Goal: Task Accomplishment & Management: Manage account settings

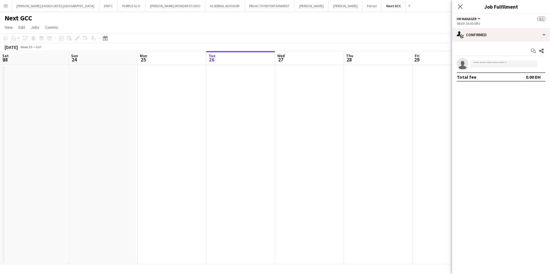
scroll to position [0, 137]
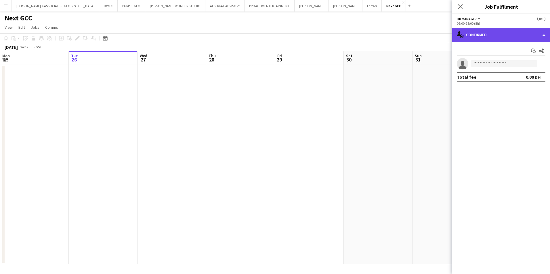
click at [504, 37] on div "single-neutral-actions-check-2 Confirmed" at bounding box center [501, 35] width 98 height 14
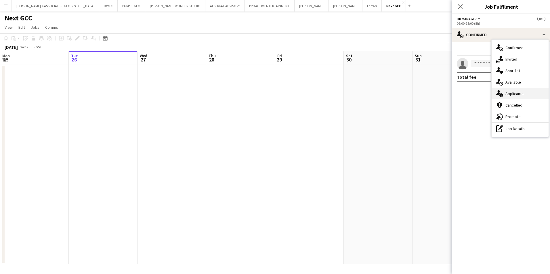
click at [529, 97] on div "single-neutral-actions-information Applicants" at bounding box center [519, 94] width 57 height 12
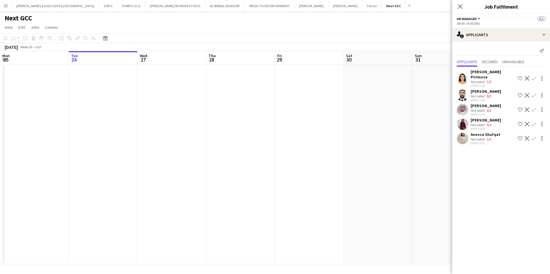
click at [481, 118] on div "[PERSON_NAME]" at bounding box center [485, 120] width 30 height 5
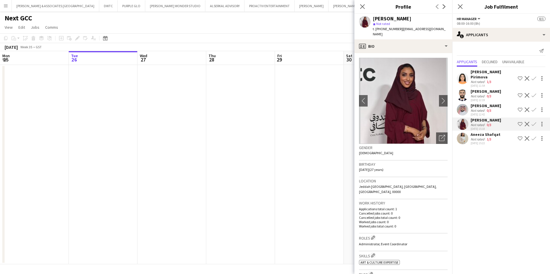
click at [481, 132] on div "Aneeza Shafqat" at bounding box center [485, 134] width 30 height 5
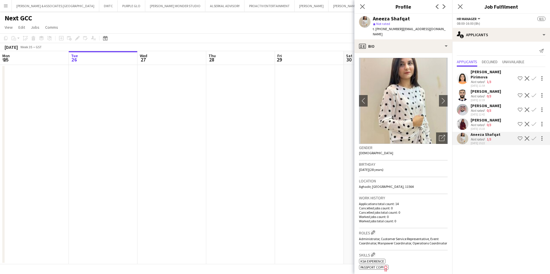
click at [481, 118] on div "[PERSON_NAME]" at bounding box center [485, 120] width 30 height 5
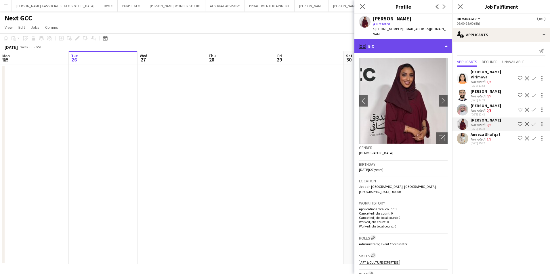
click at [383, 39] on div "profile Bio" at bounding box center [403, 46] width 98 height 14
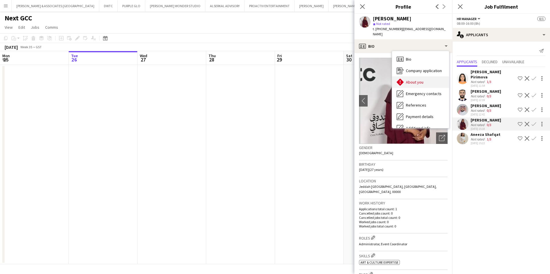
click at [421, 80] on span "About you" at bounding box center [415, 82] width 18 height 5
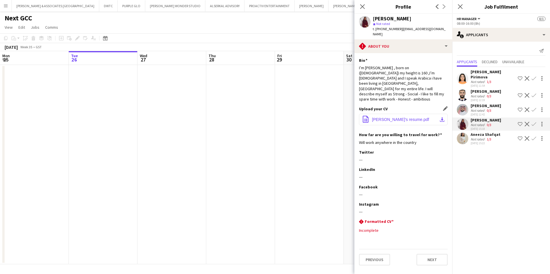
click at [386, 117] on span "[PERSON_NAME]'s resume.pdf" at bounding box center [400, 119] width 57 height 5
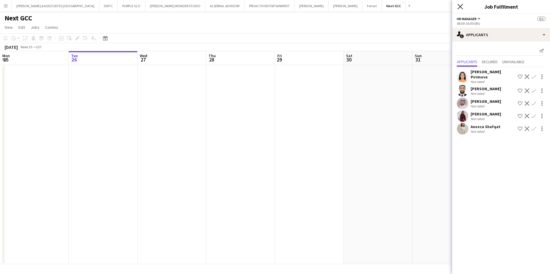
click at [458, 5] on icon "Close pop-in" at bounding box center [459, 6] width 5 height 5
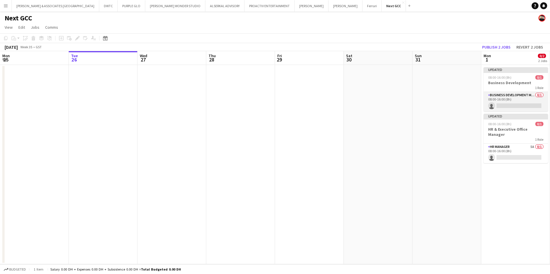
click at [516, 96] on app-card-role "Business Development Manager 0/1 08:00-16:00 (8h) single-neutral-actions" at bounding box center [515, 102] width 64 height 20
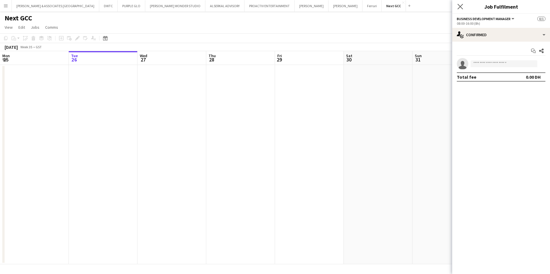
click at [458, 10] on app-icon "Close pop-in" at bounding box center [460, 7] width 8 height 8
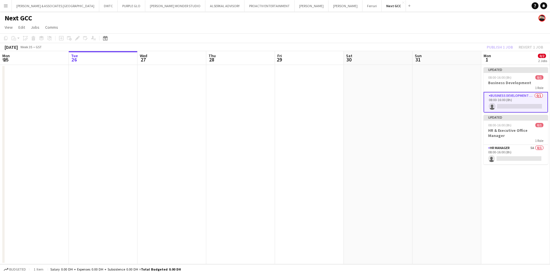
click at [6, 5] on app-icon "Menu" at bounding box center [5, 5] width 5 height 5
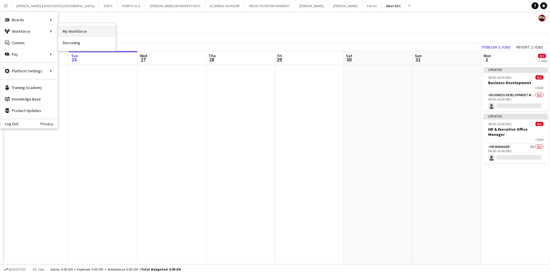
click at [88, 33] on link "My Workforce" at bounding box center [87, 32] width 58 height 12
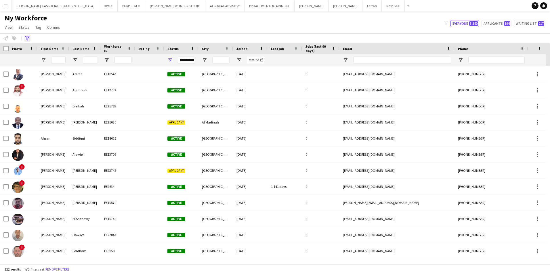
click at [28, 36] on icon at bounding box center [27, 38] width 4 height 5
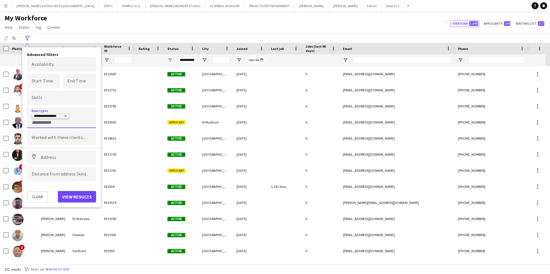
click at [66, 115] on icon "Remove tag" at bounding box center [65, 115] width 3 height 3
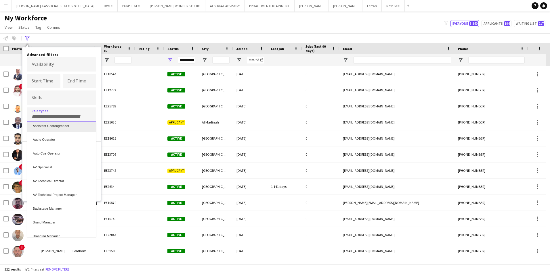
scroll to position [140, 0]
click at [55, 97] on div at bounding box center [275, 137] width 550 height 274
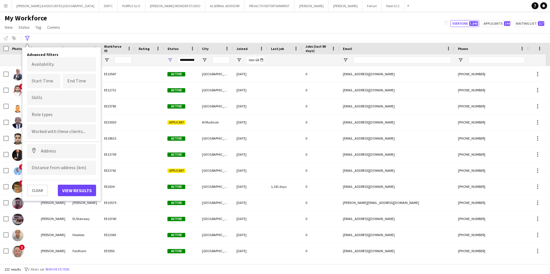
click at [55, 97] on form at bounding box center [62, 98] width 60 height 6
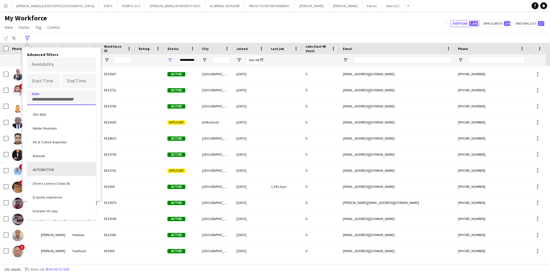
click at [58, 172] on div "AUTOMOTIVE" at bounding box center [61, 169] width 69 height 14
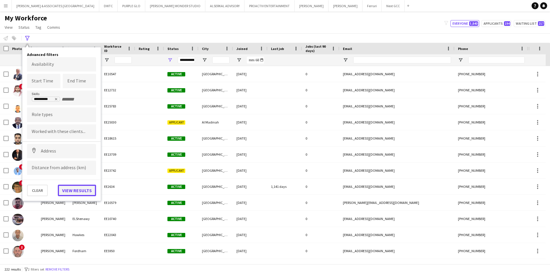
click at [72, 188] on button "View results" at bounding box center [77, 191] width 38 height 12
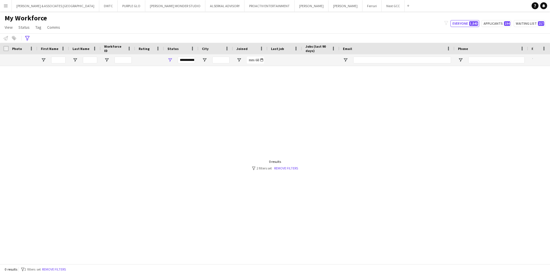
click at [290, 164] on div "0 results filter-1 2 filters set Remove filters" at bounding box center [275, 165] width 46 height 11
click at [290, 167] on link "Remove filters" at bounding box center [286, 168] width 24 height 4
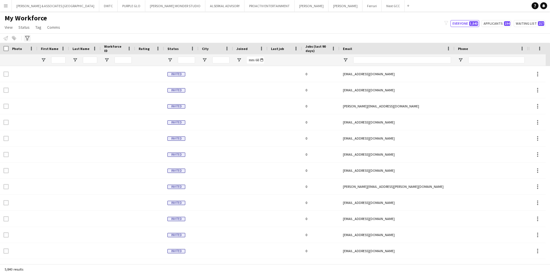
click at [26, 37] on icon "Advanced filters" at bounding box center [27, 38] width 5 height 5
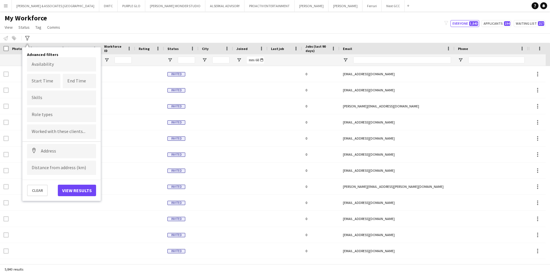
click at [45, 115] on input "Type to search role types..." at bounding box center [62, 114] width 60 height 5
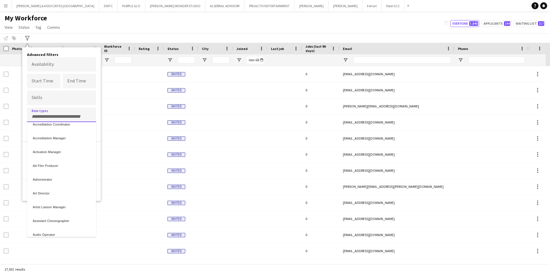
scroll to position [58, 0]
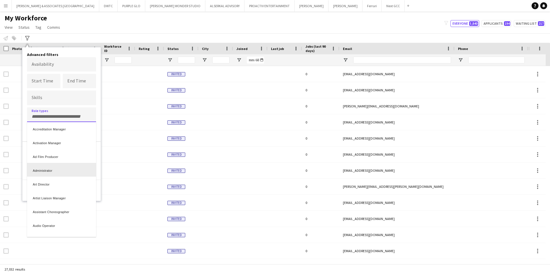
click at [63, 167] on div "Administrator" at bounding box center [61, 170] width 69 height 14
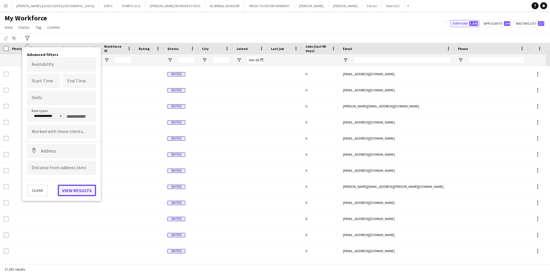
click at [68, 190] on button "View results" at bounding box center [77, 191] width 38 height 12
type input "**********"
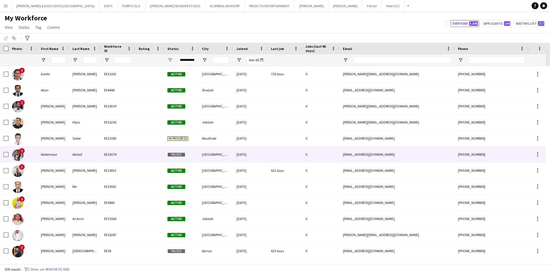
click at [49, 154] on div "Abdennour" at bounding box center [53, 155] width 32 height 16
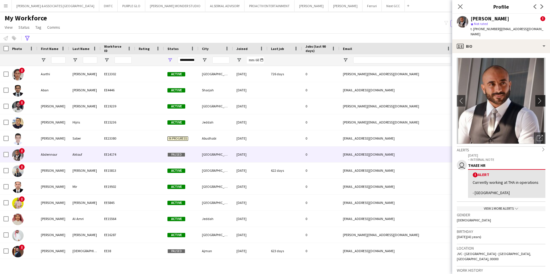
click at [537, 98] on app-icon "chevron-right" at bounding box center [541, 101] width 9 height 6
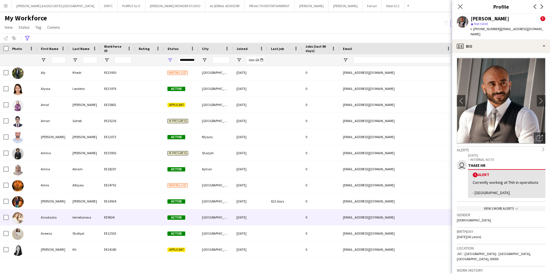
scroll to position [604, 0]
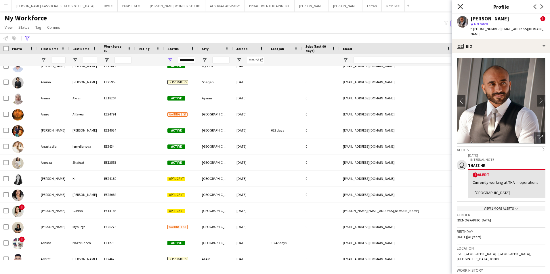
click at [461, 8] on icon at bounding box center [459, 6] width 5 height 5
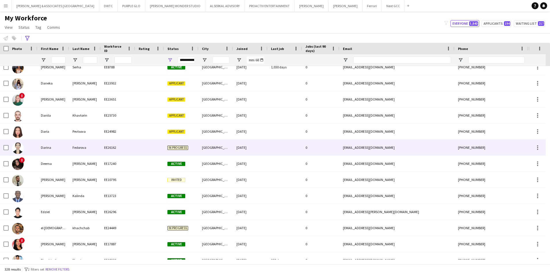
scroll to position [0, 0]
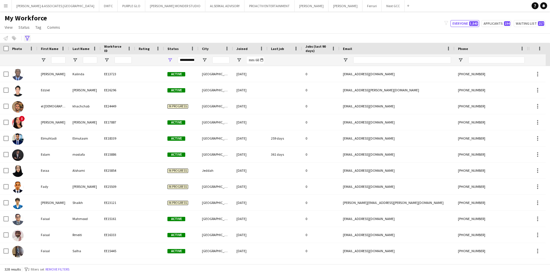
click at [29, 39] on icon "Advanced filters" at bounding box center [27, 38] width 5 height 5
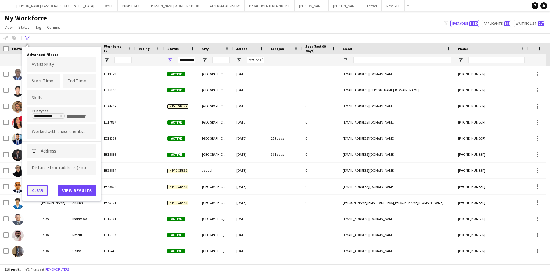
click at [39, 189] on button "Clear" at bounding box center [37, 191] width 21 height 12
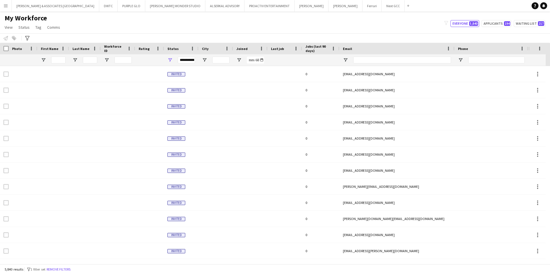
scroll to position [0, 95]
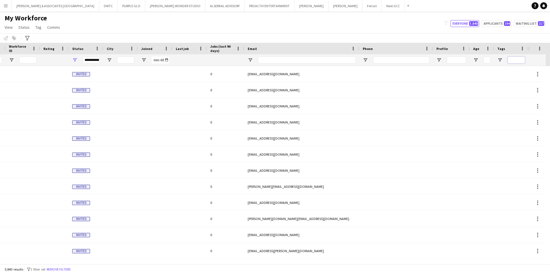
click at [519, 60] on input "Tags Filter Input" at bounding box center [516, 60] width 17 height 7
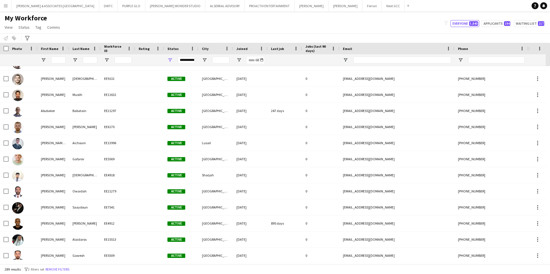
type input "**"
click at [227, 59] on input "City Filter Input" at bounding box center [220, 60] width 17 height 7
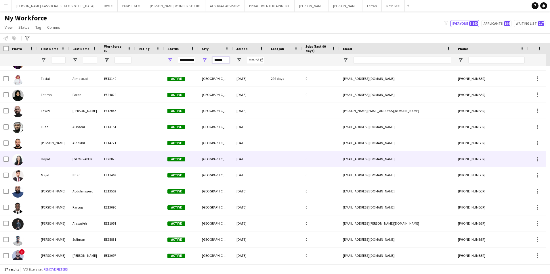
type input "******"
click at [102, 158] on div "EE20820" at bounding box center [118, 159] width 35 height 16
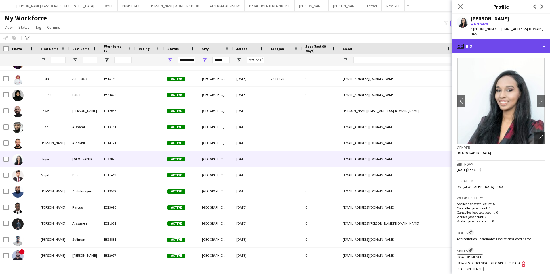
click at [487, 40] on div "profile Bio" at bounding box center [501, 46] width 98 height 14
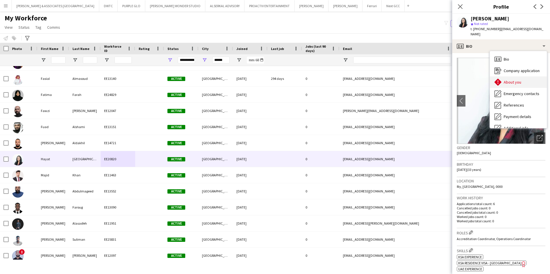
click at [515, 80] on span "About you" at bounding box center [513, 82] width 18 height 5
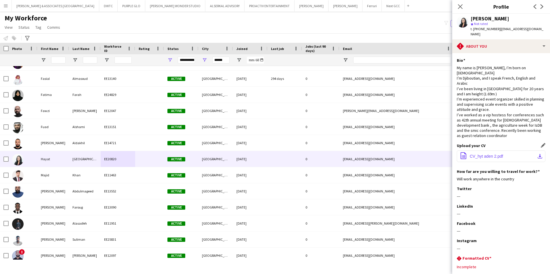
click at [495, 154] on span "CV_hyt aden 2.pdf" at bounding box center [486, 156] width 33 height 5
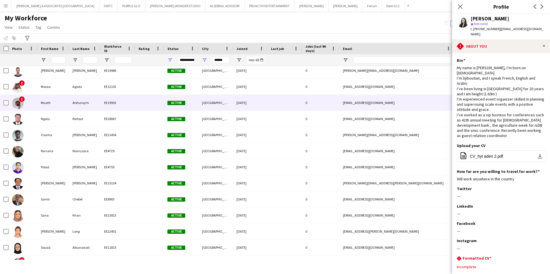
scroll to position [402, 0]
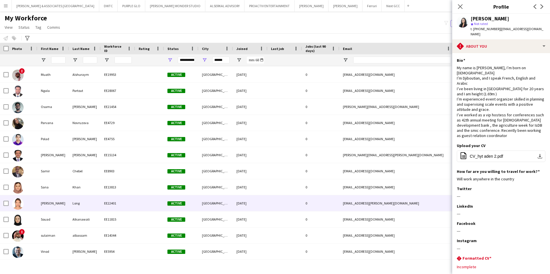
click at [70, 204] on div "Long" at bounding box center [85, 204] width 32 height 16
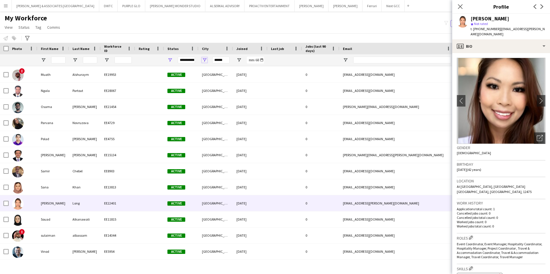
click at [204, 63] on span "Open Filter Menu" at bounding box center [204, 60] width 5 height 5
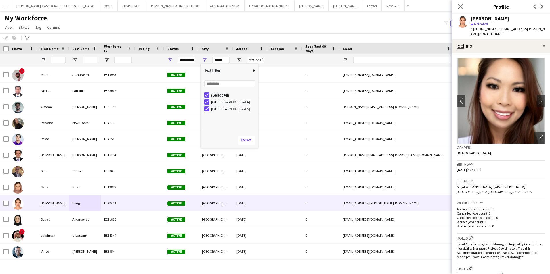
click at [257, 139] on div "Column Filter" at bounding box center [257, 106] width 1 height 82
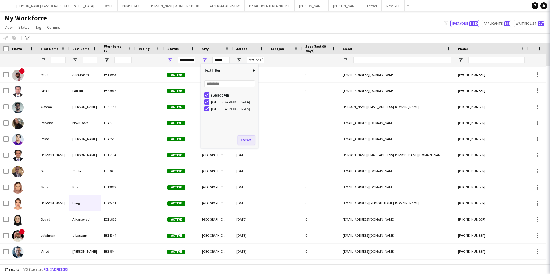
click at [246, 139] on button "Reset" at bounding box center [246, 140] width 17 height 9
click at [171, 59] on span "Open Filter Menu" at bounding box center [169, 60] width 5 height 5
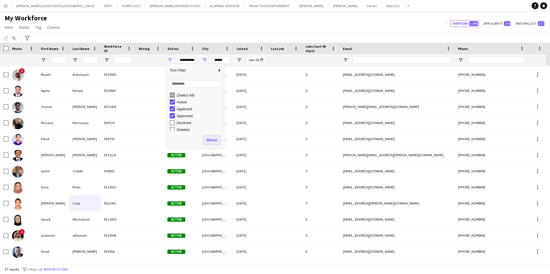
click at [212, 141] on button "Reset" at bounding box center [211, 140] width 17 height 9
click at [225, 58] on input "******" at bounding box center [220, 60] width 17 height 7
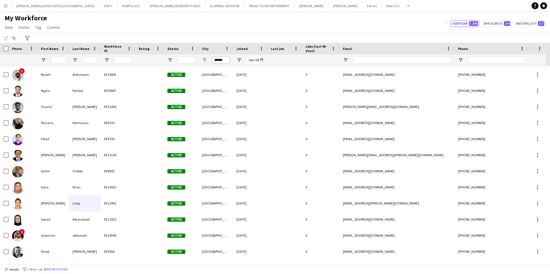
drag, startPoint x: 226, startPoint y: 59, endPoint x: 198, endPoint y: 51, distance: 29.0
click at [198, 51] on div "Workforce Details First Name Last Name Workforce ID" at bounding box center [311, 54] width 623 height 23
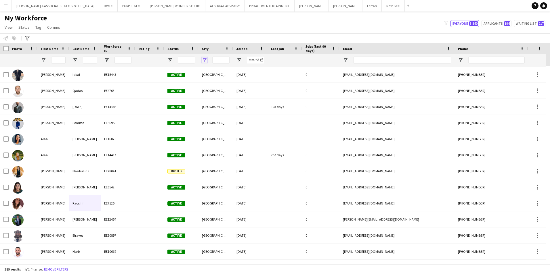
click at [205, 59] on span "Open Filter Menu" at bounding box center [204, 60] width 5 height 5
click at [114, 19] on div "My Workforce View Views Default view [PERSON_NAME] New view Update view Delete …" at bounding box center [275, 24] width 550 height 20
click at [152, 27] on div "My Workforce View Views Default view [PERSON_NAME] New view Update view Delete …" at bounding box center [275, 24] width 550 height 20
click at [382, 3] on button "Next GCC Close" at bounding box center [393, 5] width 23 height 11
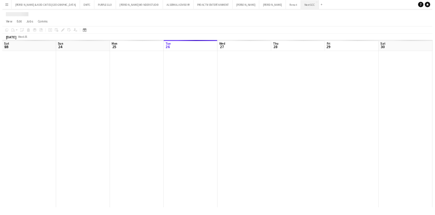
scroll to position [0, 137]
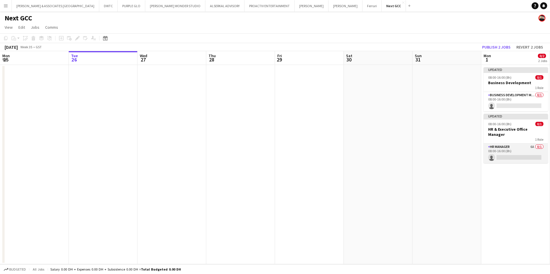
click at [512, 144] on app-card-role "HR Manager 6A 0/1 08:00-16:00 (8h) single-neutral-actions" at bounding box center [515, 154] width 64 height 20
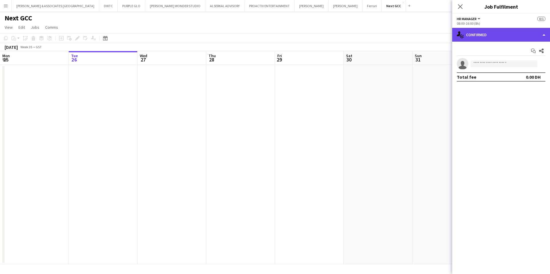
click at [482, 37] on div "single-neutral-actions-check-2 Confirmed" at bounding box center [501, 35] width 98 height 14
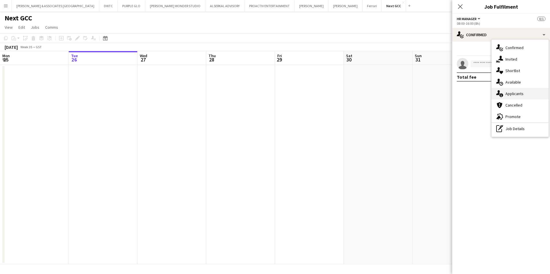
click at [501, 94] on icon at bounding box center [501, 95] width 4 height 4
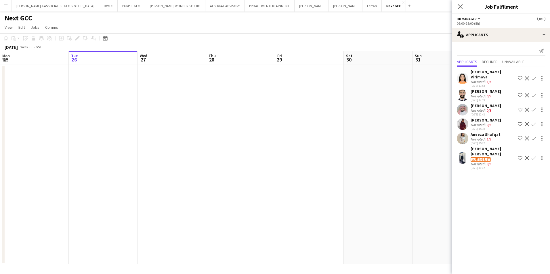
click at [498, 146] on div "[PERSON_NAME] [PERSON_NAME]" at bounding box center [492, 151] width 45 height 10
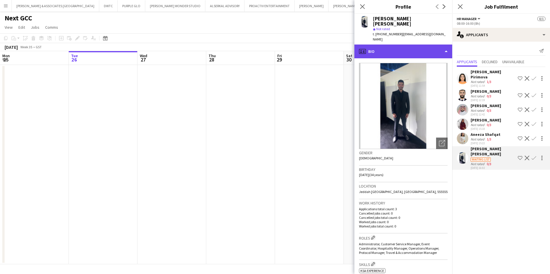
click at [429, 46] on div "profile Bio" at bounding box center [403, 52] width 98 height 14
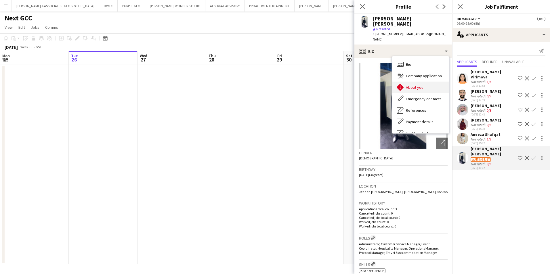
click at [426, 82] on div "About you About you" at bounding box center [420, 88] width 57 height 12
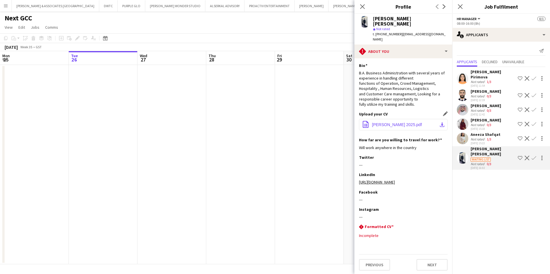
click at [389, 123] on button "office-file-sheet [PERSON_NAME] 2025.pdf download-bottom" at bounding box center [403, 125] width 89 height 12
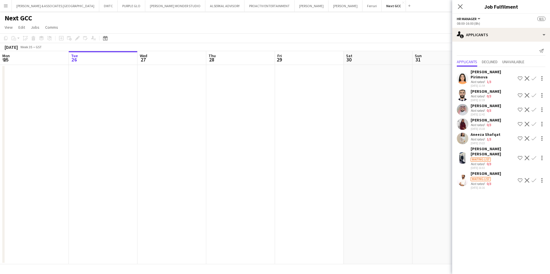
click at [479, 147] on div "[PERSON_NAME] [PERSON_NAME]" at bounding box center [492, 151] width 45 height 10
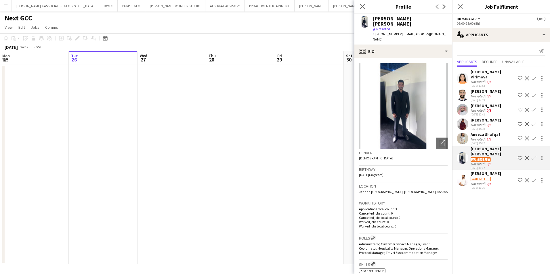
click at [478, 171] on div "[PERSON_NAME]" at bounding box center [485, 173] width 30 height 5
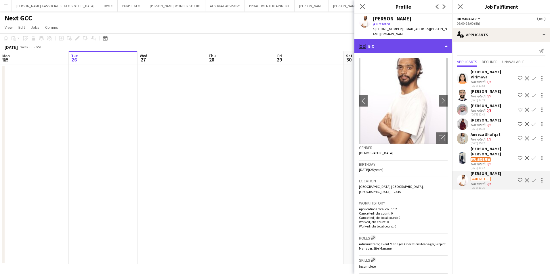
click at [400, 39] on div "profile Bio" at bounding box center [403, 46] width 98 height 14
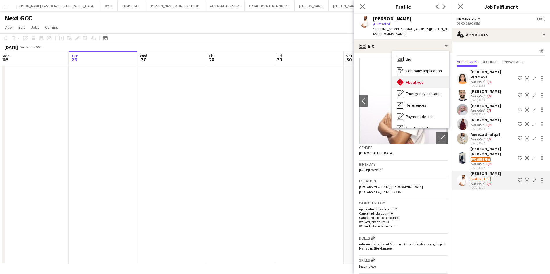
click at [422, 80] on div "About you About you" at bounding box center [420, 82] width 57 height 12
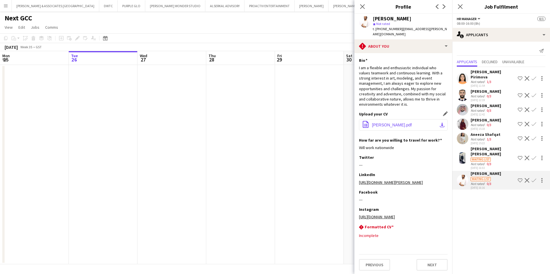
click at [410, 119] on button "office-file-sheet [PERSON_NAME].pdf download-bottom" at bounding box center [403, 125] width 89 height 12
click at [543, 177] on div at bounding box center [541, 180] width 7 height 7
click at [473, 217] on div at bounding box center [275, 137] width 550 height 274
click at [527, 178] on app-icon "Decline" at bounding box center [527, 180] width 5 height 5
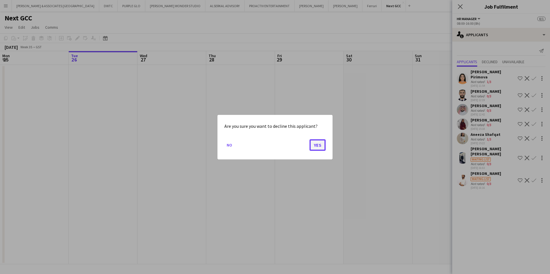
click at [322, 142] on button "Yes" at bounding box center [317, 145] width 16 height 12
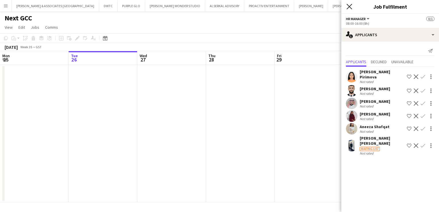
click at [351, 6] on icon "Close pop-in" at bounding box center [349, 6] width 5 height 5
